Goal: Task Accomplishment & Management: Use online tool/utility

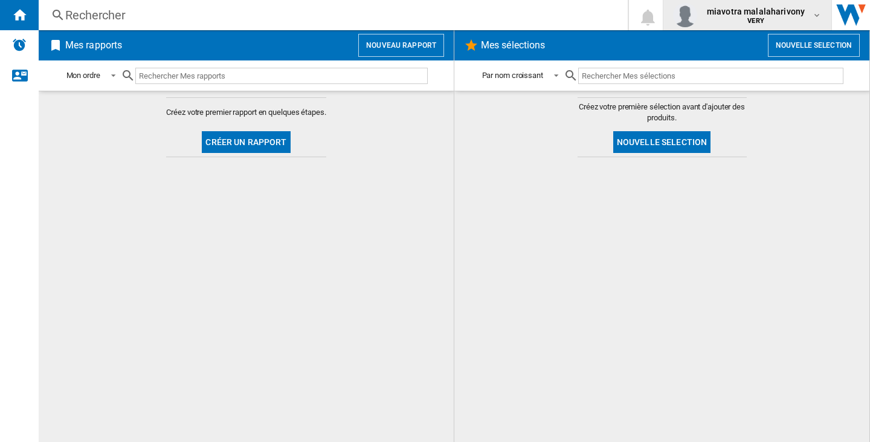
click at [818, 12] on md-icon "button" at bounding box center [817, 15] width 10 height 10
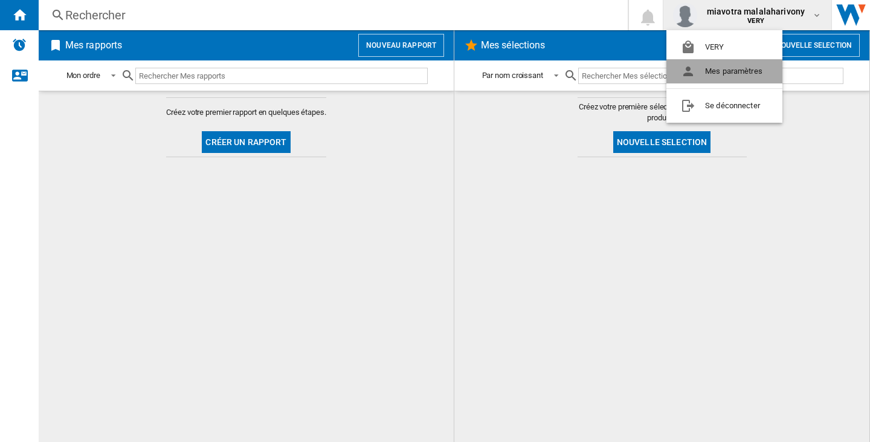
click at [743, 73] on button "Mes paramètres" at bounding box center [725, 71] width 116 height 24
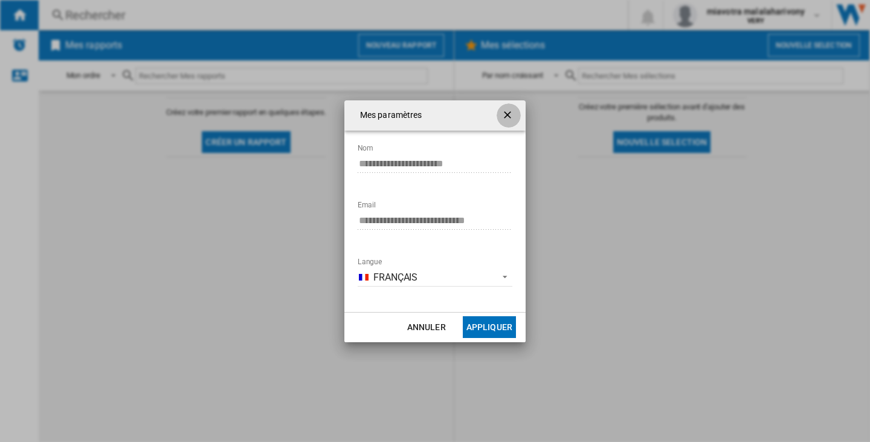
click at [511, 111] on ng-md-icon "getI18NText('BUTTONS.CLOSE_DIALOG')" at bounding box center [509, 116] width 15 height 15
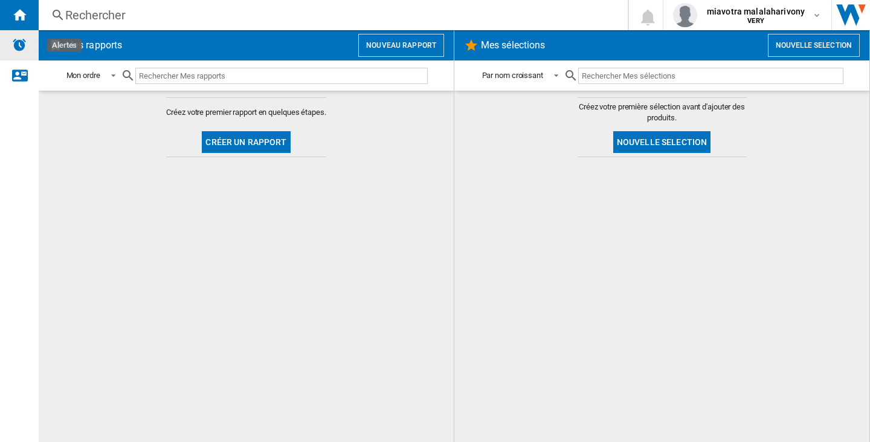
click at [16, 45] on img "Alertes" at bounding box center [19, 44] width 15 height 15
click at [26, 8] on ng-md-icon "Accueil" at bounding box center [19, 14] width 15 height 15
click at [117, 74] on span at bounding box center [110, 75] width 15 height 11
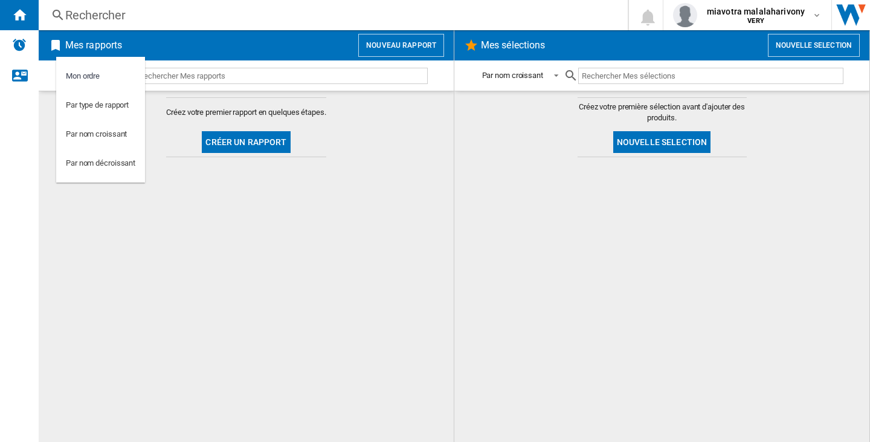
click at [556, 75] on md-backdrop at bounding box center [435, 221] width 870 height 442
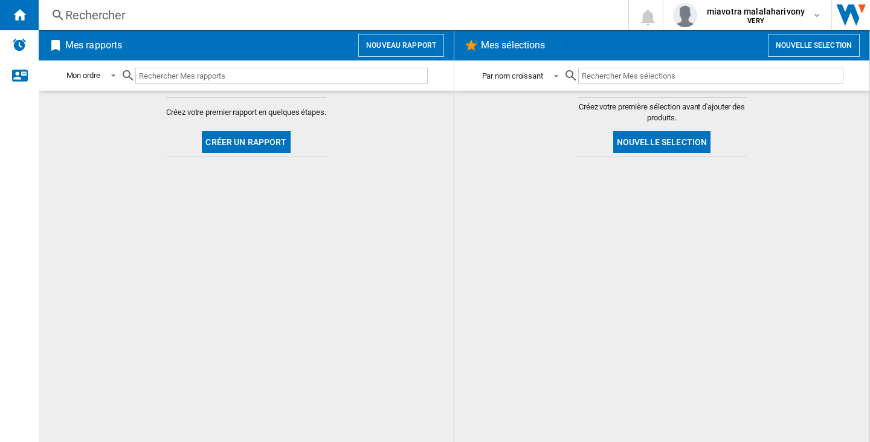
click at [556, 74] on span at bounding box center [553, 75] width 15 height 11
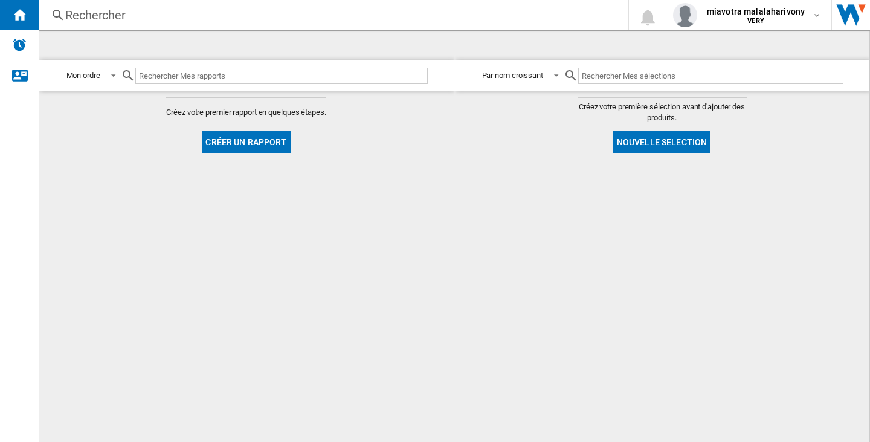
click at [73, 5] on div "Rechercher Rechercher 0 miavotra malalaharivony VERY VERY Mes paramètres Se déc…" at bounding box center [455, 15] width 832 height 30
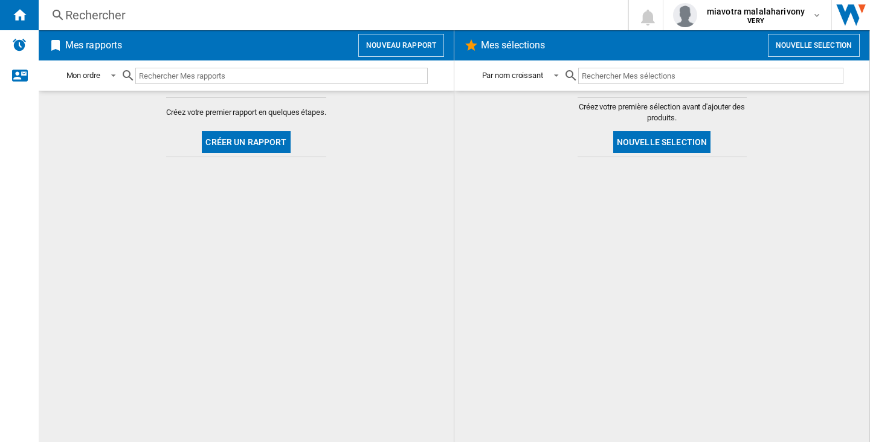
click at [81, 22] on div "Rechercher" at bounding box center [330, 15] width 531 height 17
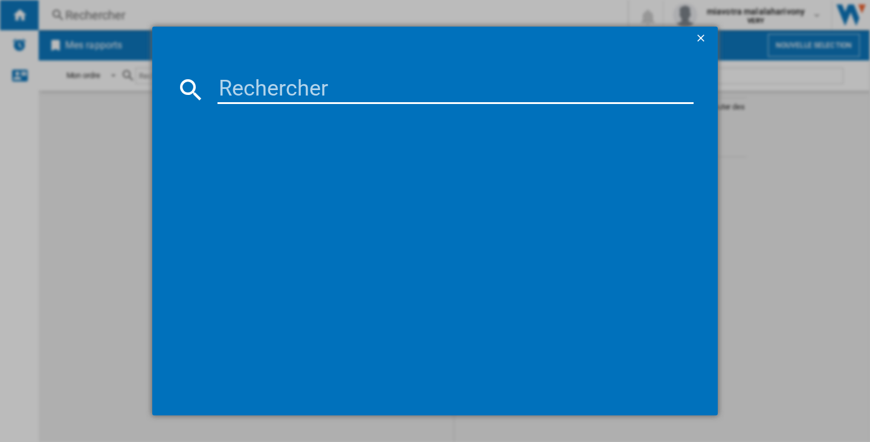
click at [250, 89] on input at bounding box center [456, 89] width 476 height 29
type input "very"
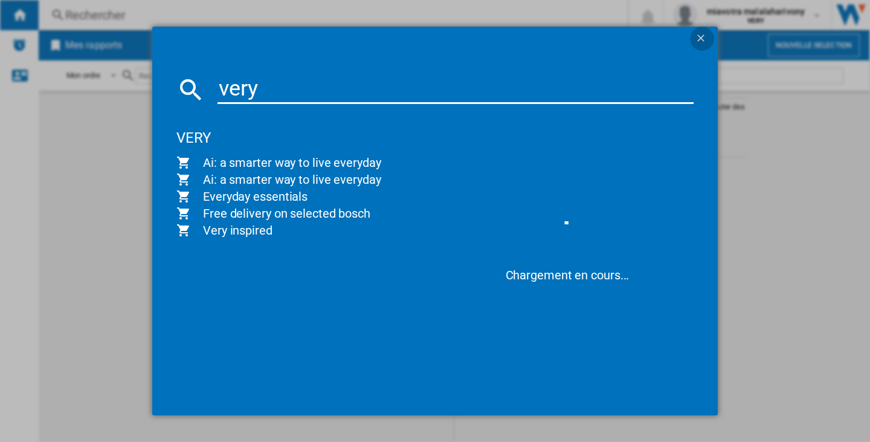
click at [708, 37] on ng-md-icon "getI18NText('BUTTONS.CLOSE_DIALOG')" at bounding box center [702, 39] width 15 height 15
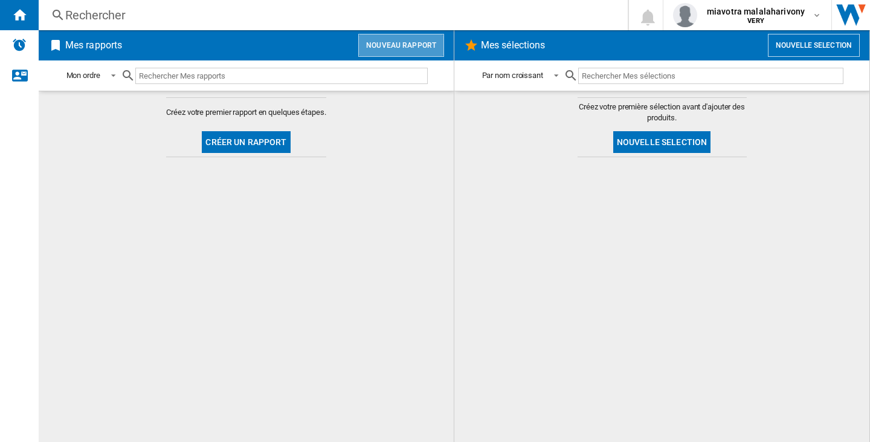
click at [407, 49] on button "Nouveau rapport" at bounding box center [401, 45] width 86 height 23
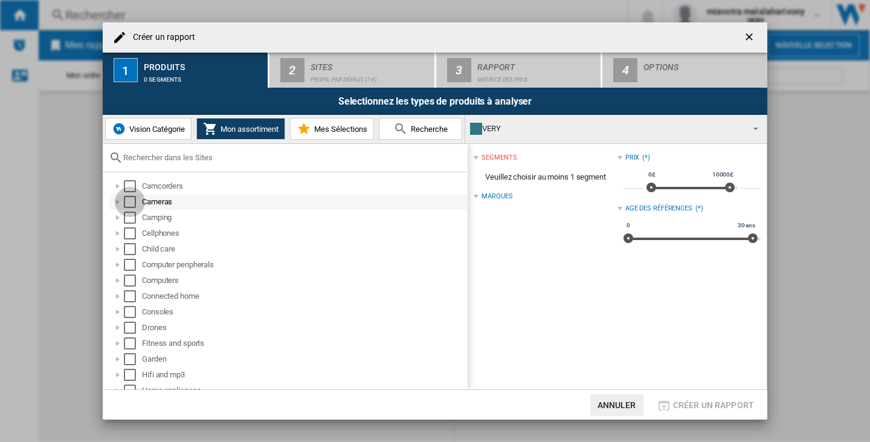
click at [134, 205] on div "Select" at bounding box center [130, 202] width 12 height 12
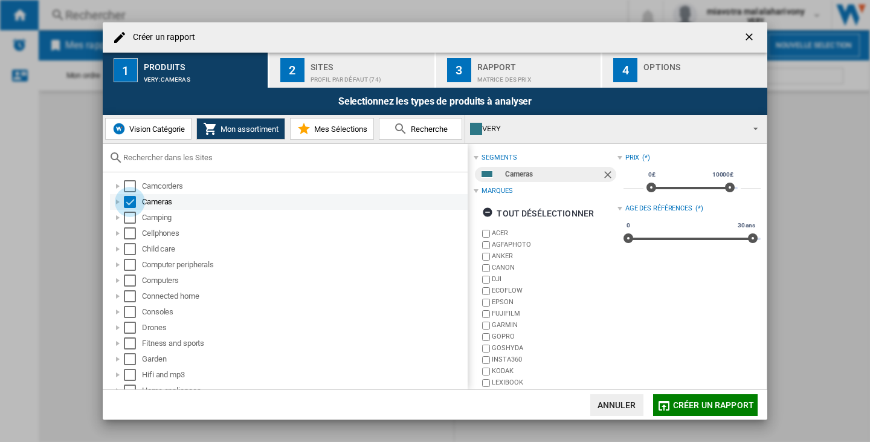
click at [134, 206] on div "Select" at bounding box center [130, 202] width 12 height 12
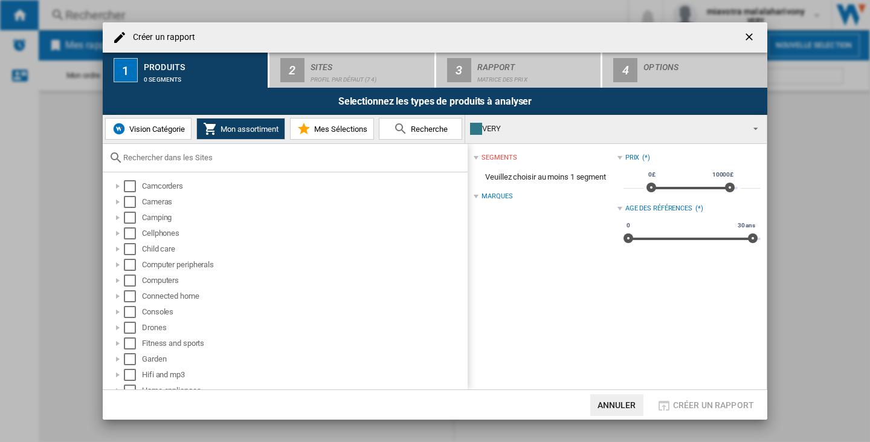
click at [166, 132] on span "Vision Catégorie" at bounding box center [155, 129] width 59 height 9
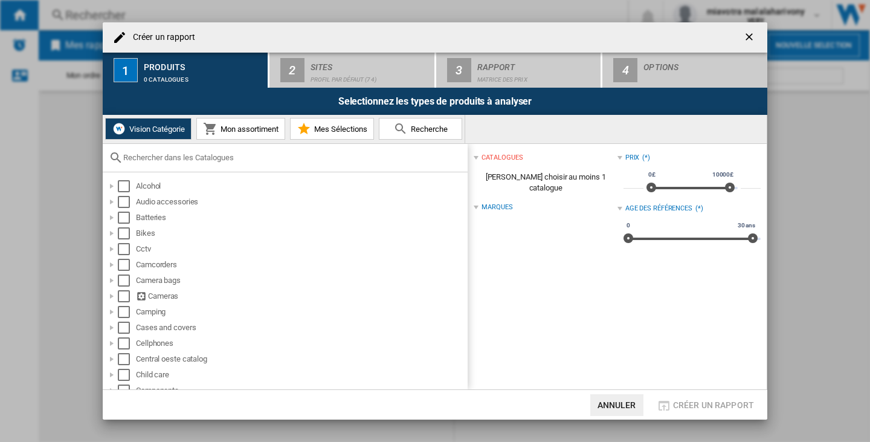
click at [227, 134] on button "Mon assortiment" at bounding box center [240, 129] width 89 height 22
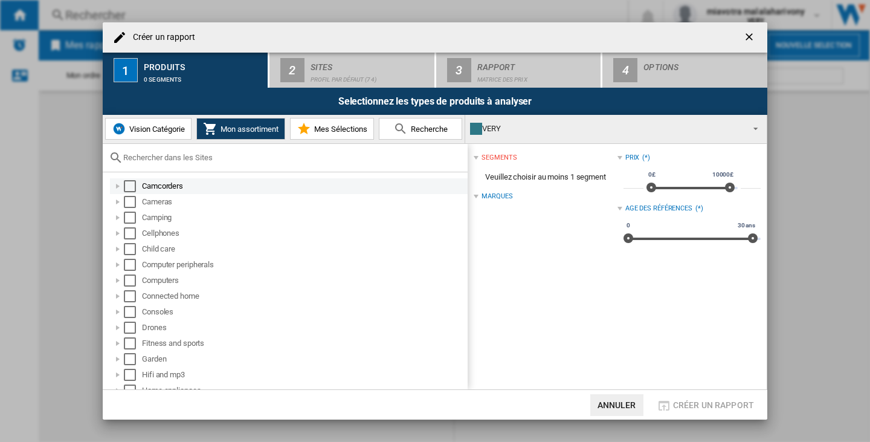
click at [129, 186] on div "Select" at bounding box center [130, 186] width 12 height 12
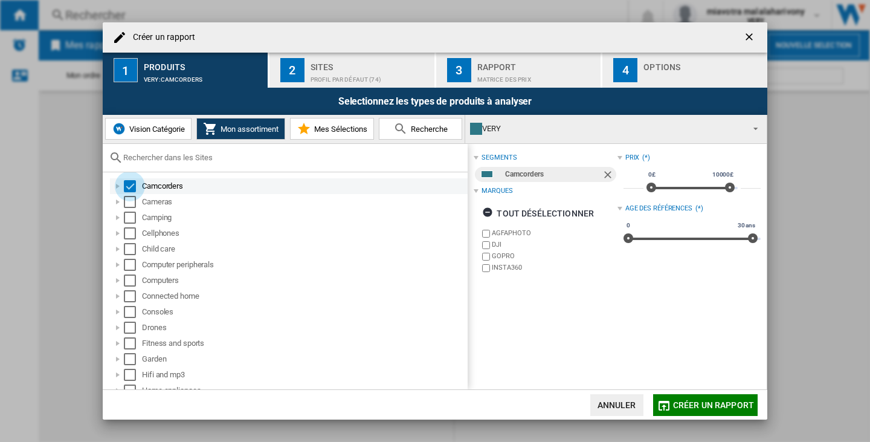
click at [130, 189] on div "Select" at bounding box center [130, 186] width 12 height 12
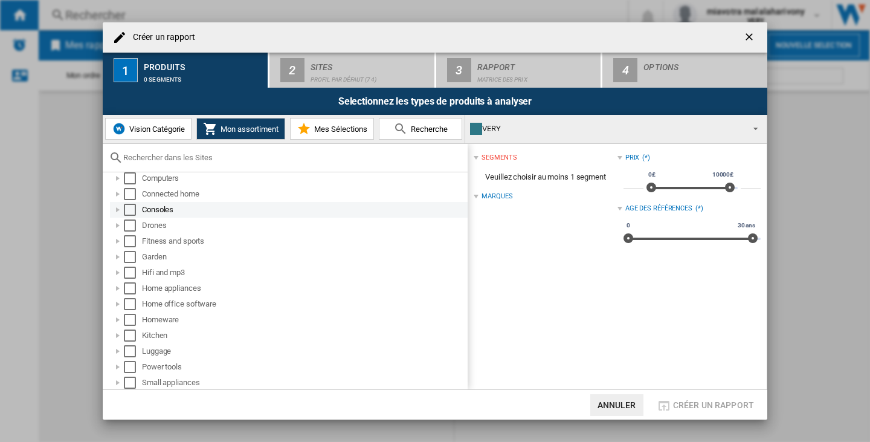
scroll to position [121, 0]
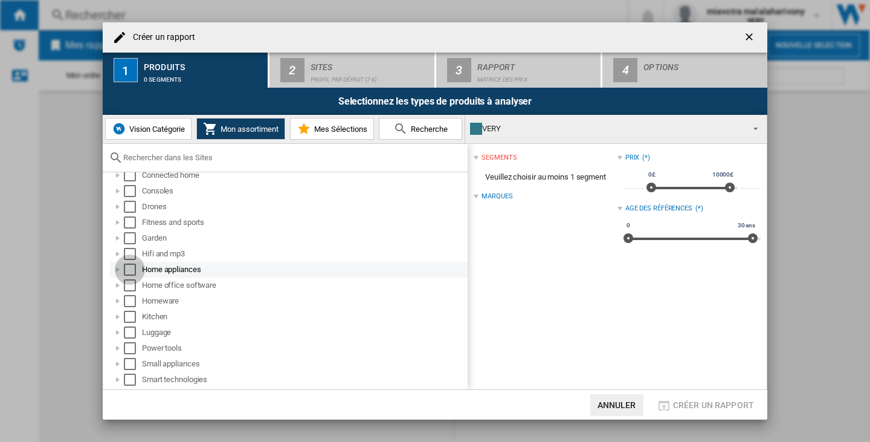
click at [128, 268] on div "Select" at bounding box center [130, 270] width 12 height 12
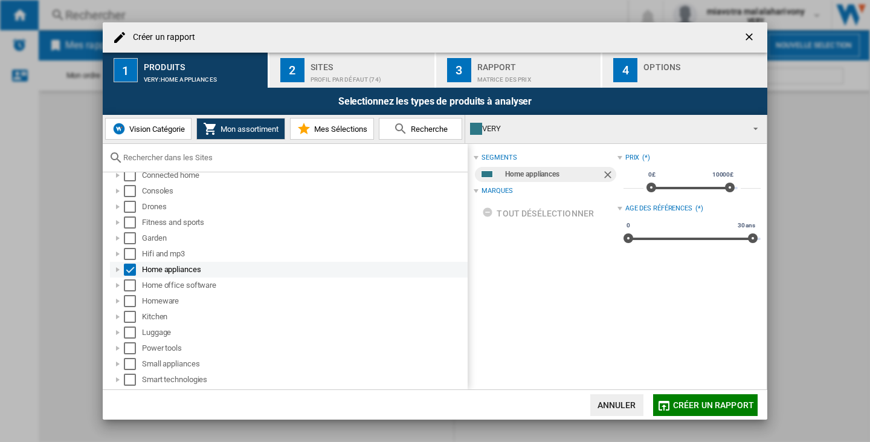
click at [126, 270] on div "Select" at bounding box center [130, 270] width 12 height 12
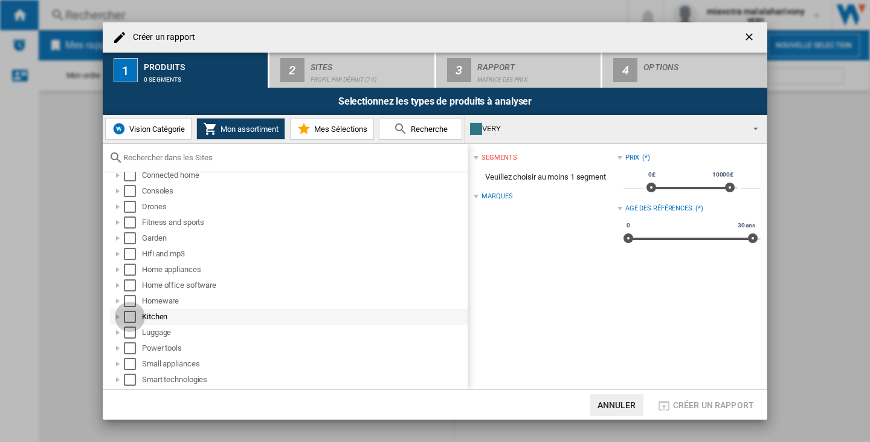
click at [131, 314] on div "Select" at bounding box center [130, 317] width 12 height 12
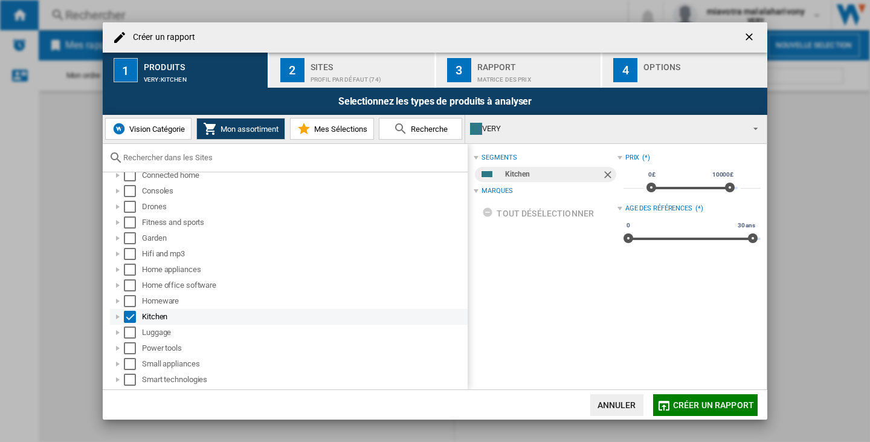
click at [128, 317] on div "Select" at bounding box center [130, 317] width 12 height 12
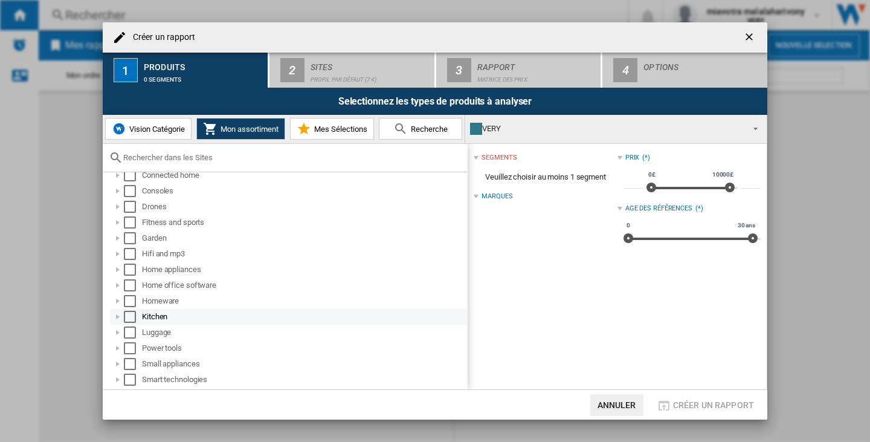
click at [117, 316] on div at bounding box center [118, 317] width 12 height 12
click at [161, 331] on div "Home & garden" at bounding box center [310, 332] width 311 height 12
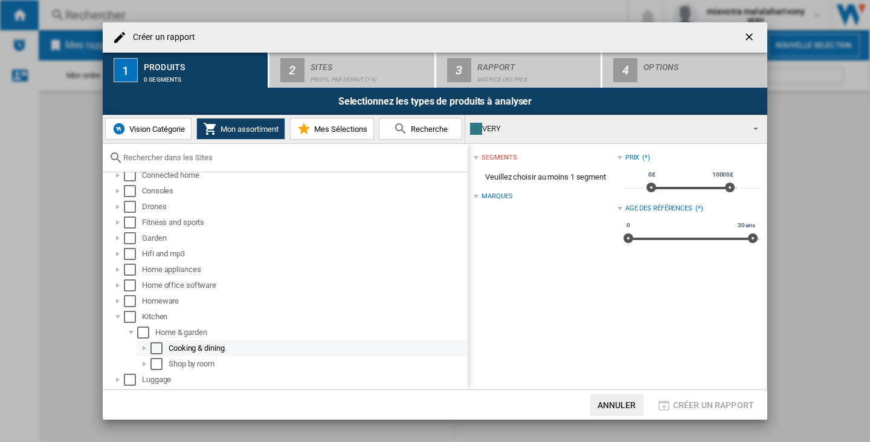
click at [178, 346] on div "Cooking & dining" at bounding box center [317, 348] width 297 height 12
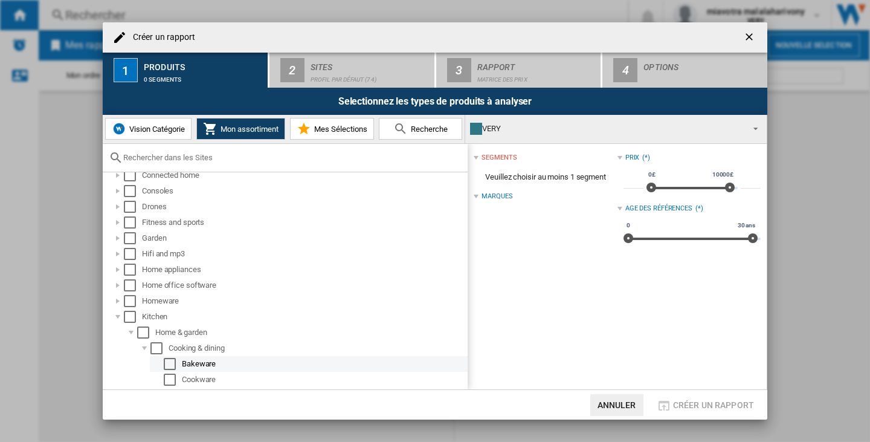
click at [195, 360] on div "Bakeware" at bounding box center [324, 364] width 284 height 12
click at [747, 37] on ng-md-icon "getI18NText('BUTTONS.CLOSE_DIALOG')" at bounding box center [751, 38] width 15 height 15
